Goal: Task Accomplishment & Management: Use online tool/utility

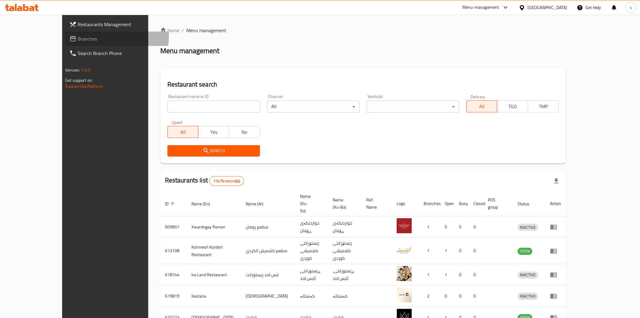
click at [78, 36] on span "Branches" at bounding box center [121, 38] width 86 height 7
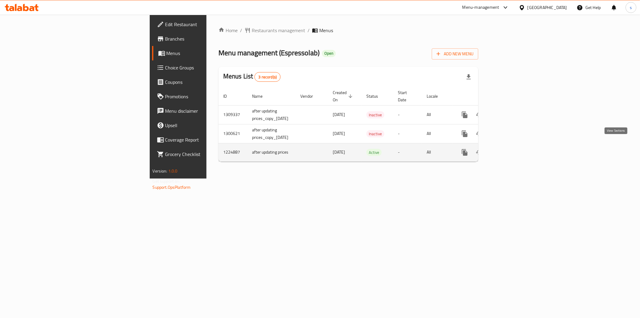
click at [512, 149] on icon "enhanced table" at bounding box center [508, 152] width 7 height 7
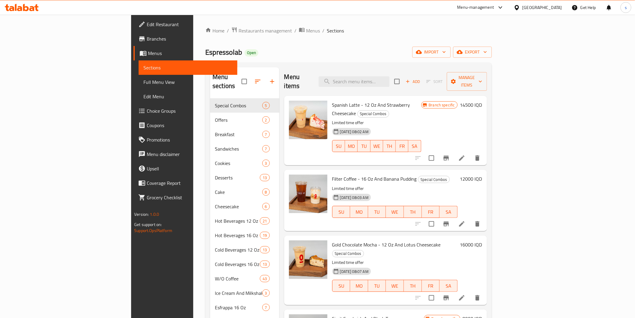
click at [143, 83] on span "Full Menu View" at bounding box center [187, 81] width 89 height 7
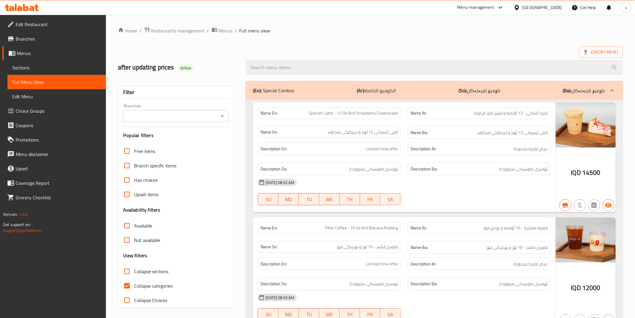
click at [204, 114] on input "Branches" at bounding box center [171, 116] width 92 height 8
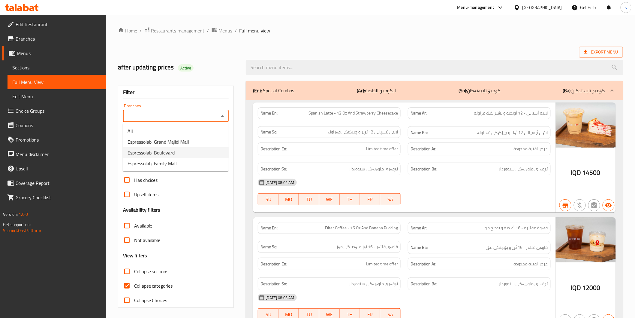
click at [184, 151] on li "Espressolab, Boulevard" at bounding box center [176, 152] width 106 height 11
type input "Espressolab, Boulevard"
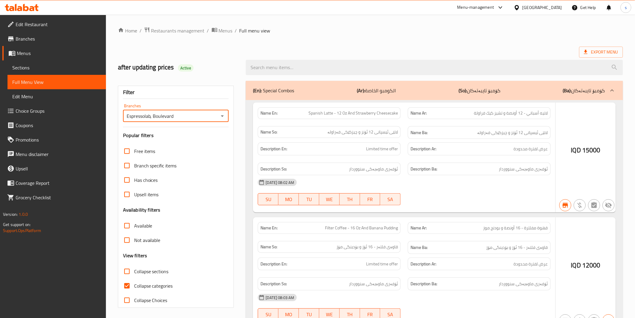
click at [137, 285] on div at bounding box center [317, 159] width 635 height 318
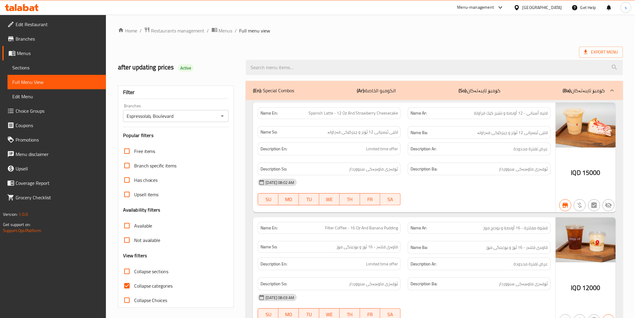
click at [149, 284] on span "Collapse categories" at bounding box center [153, 285] width 39 height 7
click at [134, 284] on input "Collapse categories" at bounding box center [127, 285] width 14 height 14
checkbox input "false"
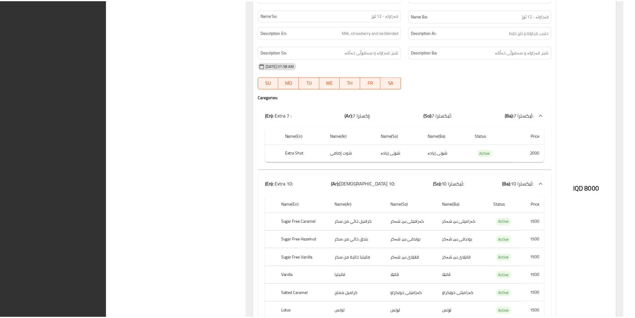
scroll to position [42986, 0]
